Goal: Task Accomplishment & Management: Complete application form

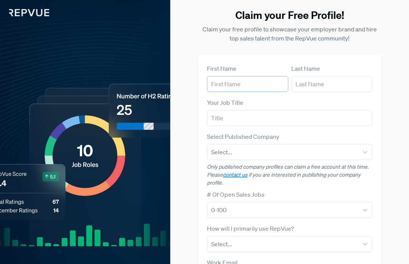
click at [247, 79] on input "text" at bounding box center [247, 84] width 81 height 16
type input "[PERSON_NAME]"
type input "[PERSON_NAME][EMAIL_ADDRESS][PERSON_NAME][DOMAIN_NAME]"
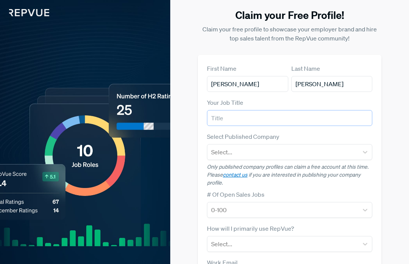
click at [281, 115] on input "text" at bounding box center [289, 118] width 165 height 16
type input "Senior Talent Acquisition Manager"
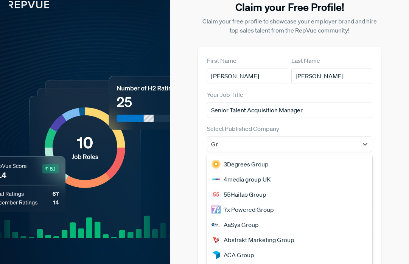
scroll to position [16, 0]
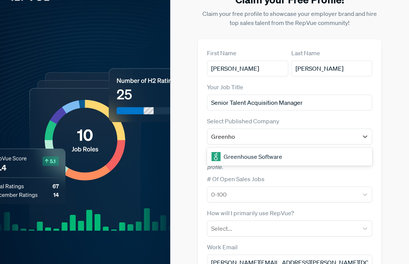
type input "Greenhou"
click at [291, 157] on div "Greenhouse Software" at bounding box center [289, 156] width 165 height 15
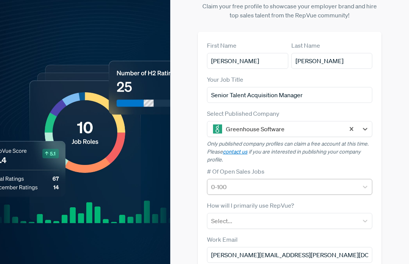
scroll to position [35, 0]
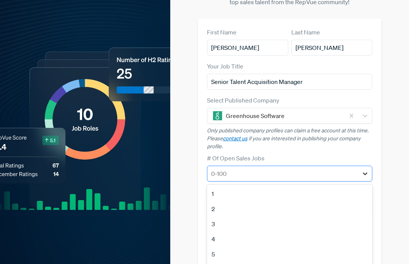
click at [359, 172] on div at bounding box center [365, 174] width 14 height 14
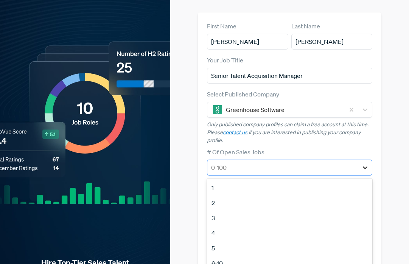
scroll to position [73, 0]
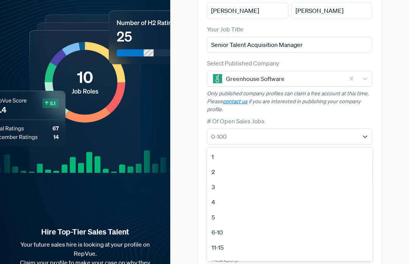
click at [233, 216] on div "5" at bounding box center [289, 217] width 165 height 15
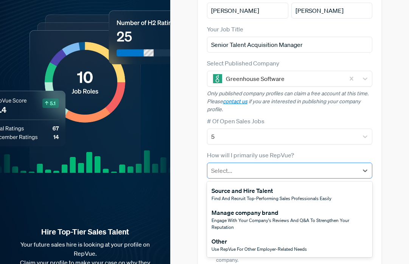
click at [316, 170] on div at bounding box center [282, 170] width 143 height 11
click at [319, 196] on span "Find and recruit top-performing sales professionals easily" at bounding box center [271, 198] width 120 height 6
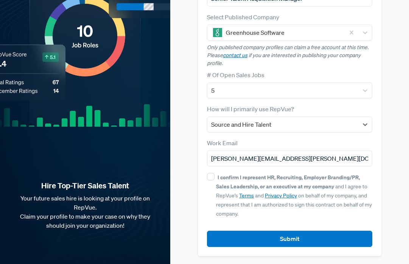
scroll to position [121, 0]
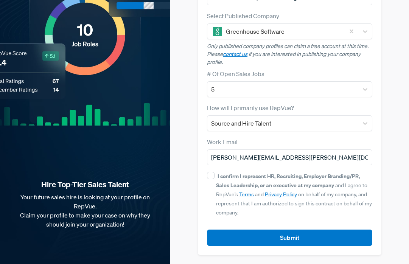
click at [205, 174] on div "First Name [PERSON_NAME] Last Name [PERSON_NAME] Your Job Title Senior Talent A…" at bounding box center [289, 94] width 183 height 321
click at [209, 173] on input "I confirm I represent HR, Recruiting, Employer Branding/PR, Sales Leadership, o…" at bounding box center [211, 176] width 8 height 8
checkbox input "true"
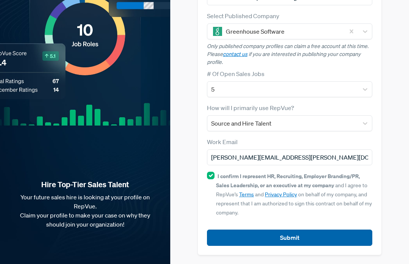
click at [325, 237] on button "Submit" at bounding box center [289, 238] width 165 height 16
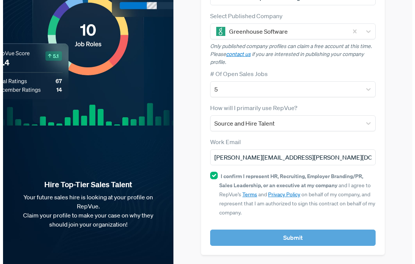
scroll to position [0, 0]
